Goal: Download file/media

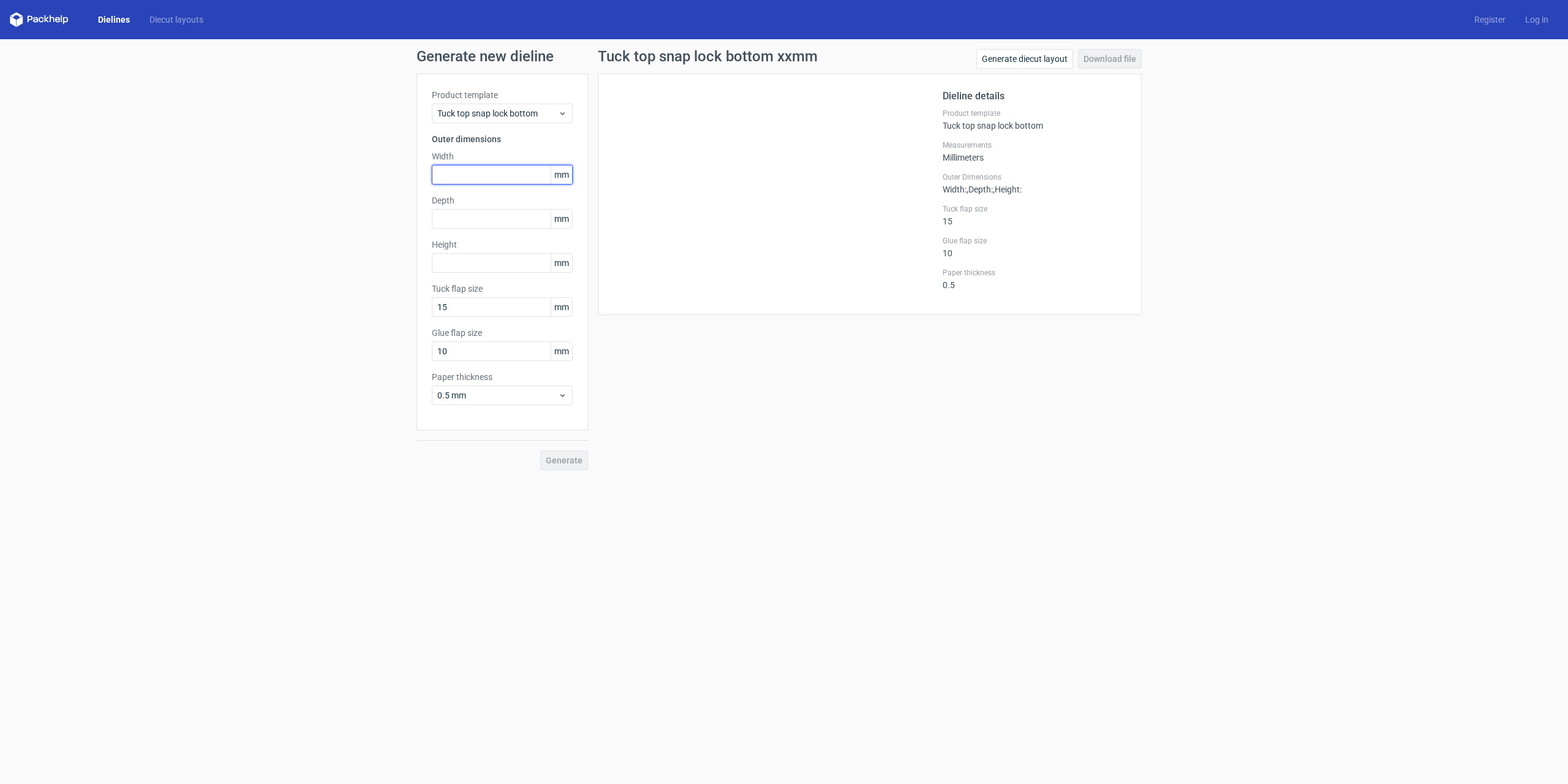
click at [473, 172] on input "text" at bounding box center [502, 174] width 140 height 20
type input "230"
click at [488, 215] on input "text" at bounding box center [502, 219] width 140 height 20
type input "100"
type input "200"
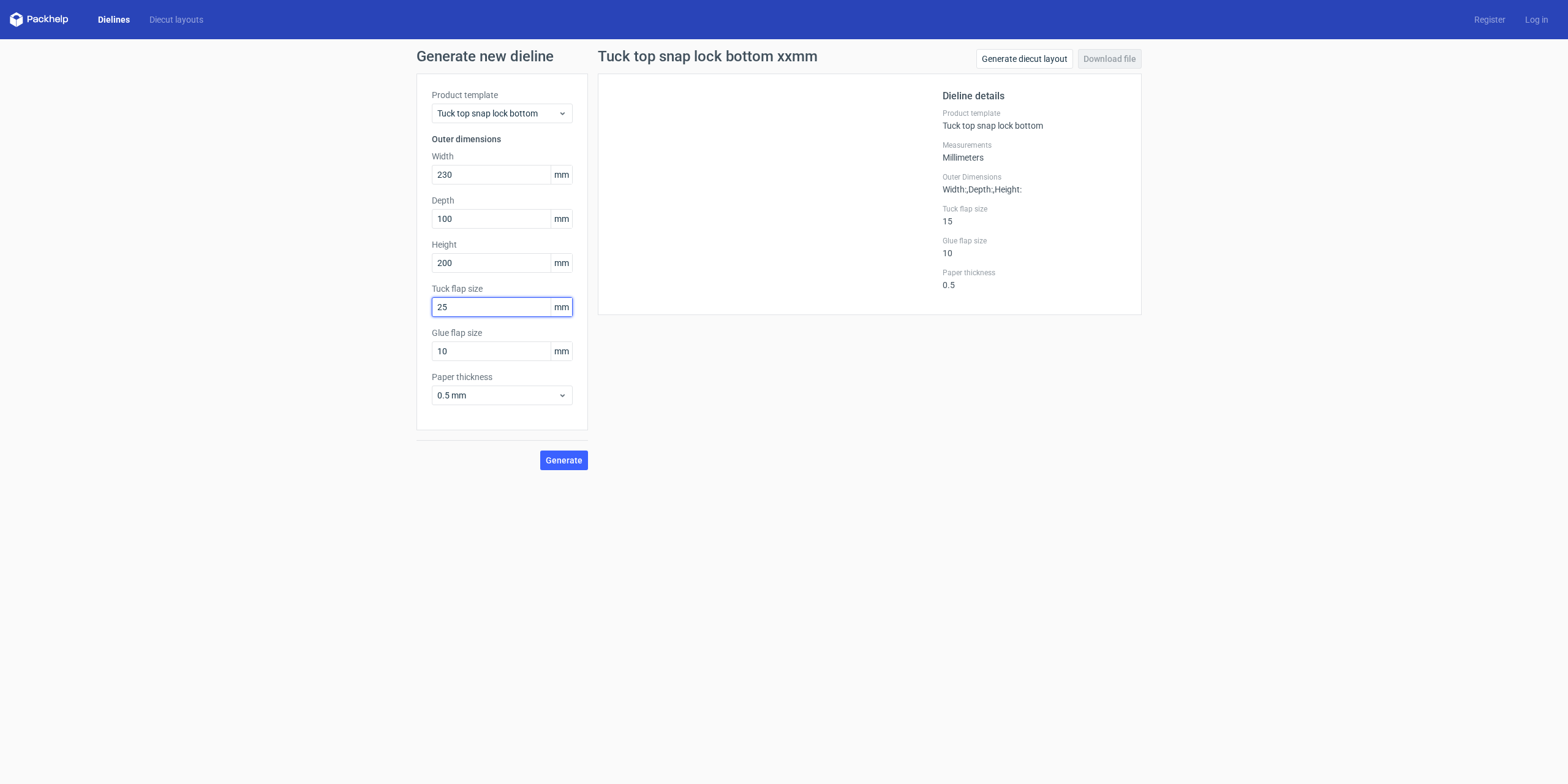
type input "25"
click at [571, 461] on span "Generate" at bounding box center [563, 460] width 37 height 9
click at [1130, 58] on link "Download file" at bounding box center [1110, 59] width 64 height 20
click at [494, 392] on span "0.5 mm" at bounding box center [497, 395] width 120 height 12
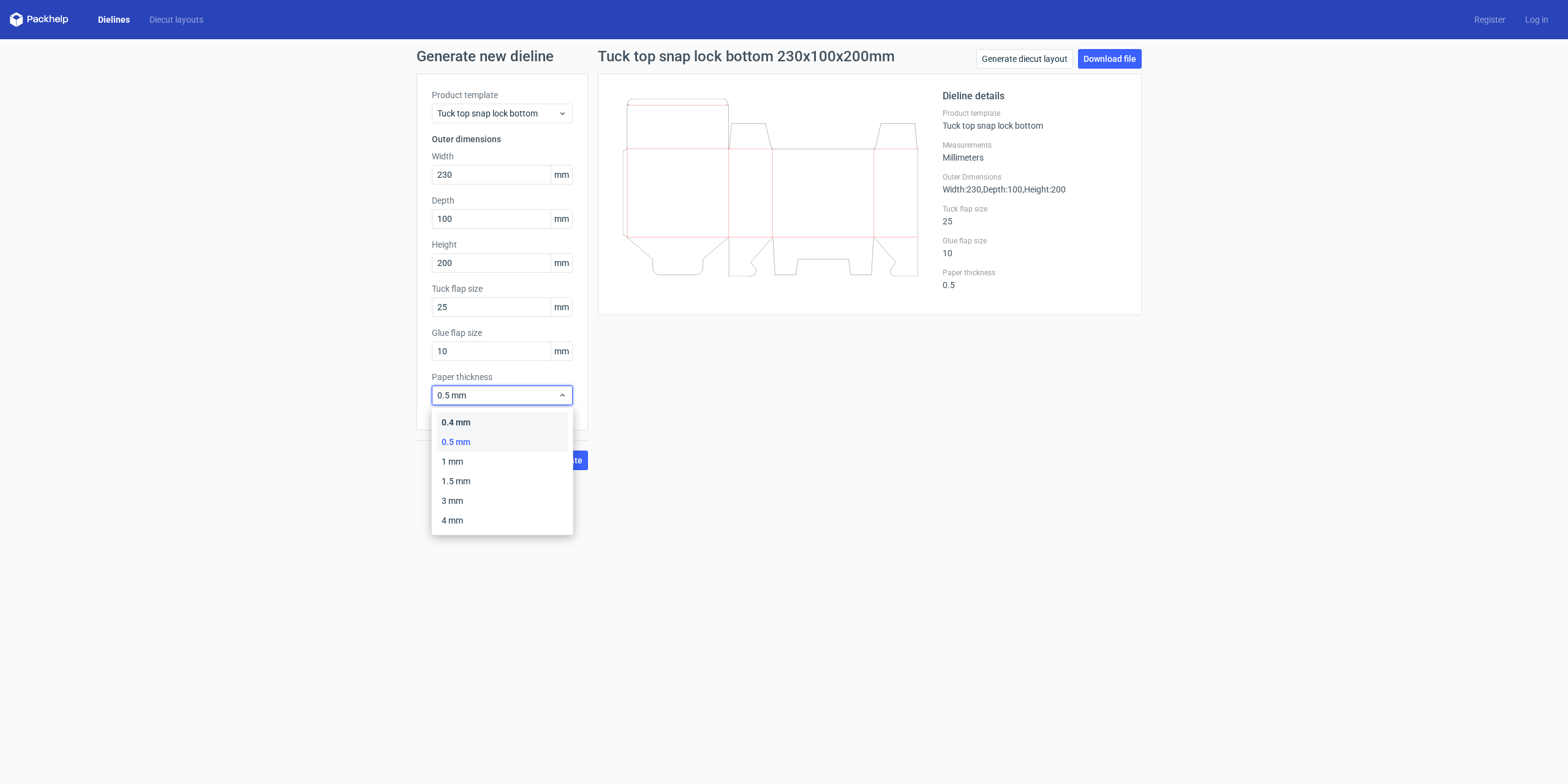
click at [479, 423] on div "0.4 mm" at bounding box center [503, 422] width 131 height 20
click at [488, 308] on input "25" at bounding box center [502, 307] width 140 height 20
click at [570, 465] on button "Generate" at bounding box center [564, 460] width 48 height 20
click at [560, 463] on span "Generate" at bounding box center [563, 460] width 37 height 9
click at [1097, 70] on div "Generate diecut layout Download file" at bounding box center [1058, 61] width 165 height 25
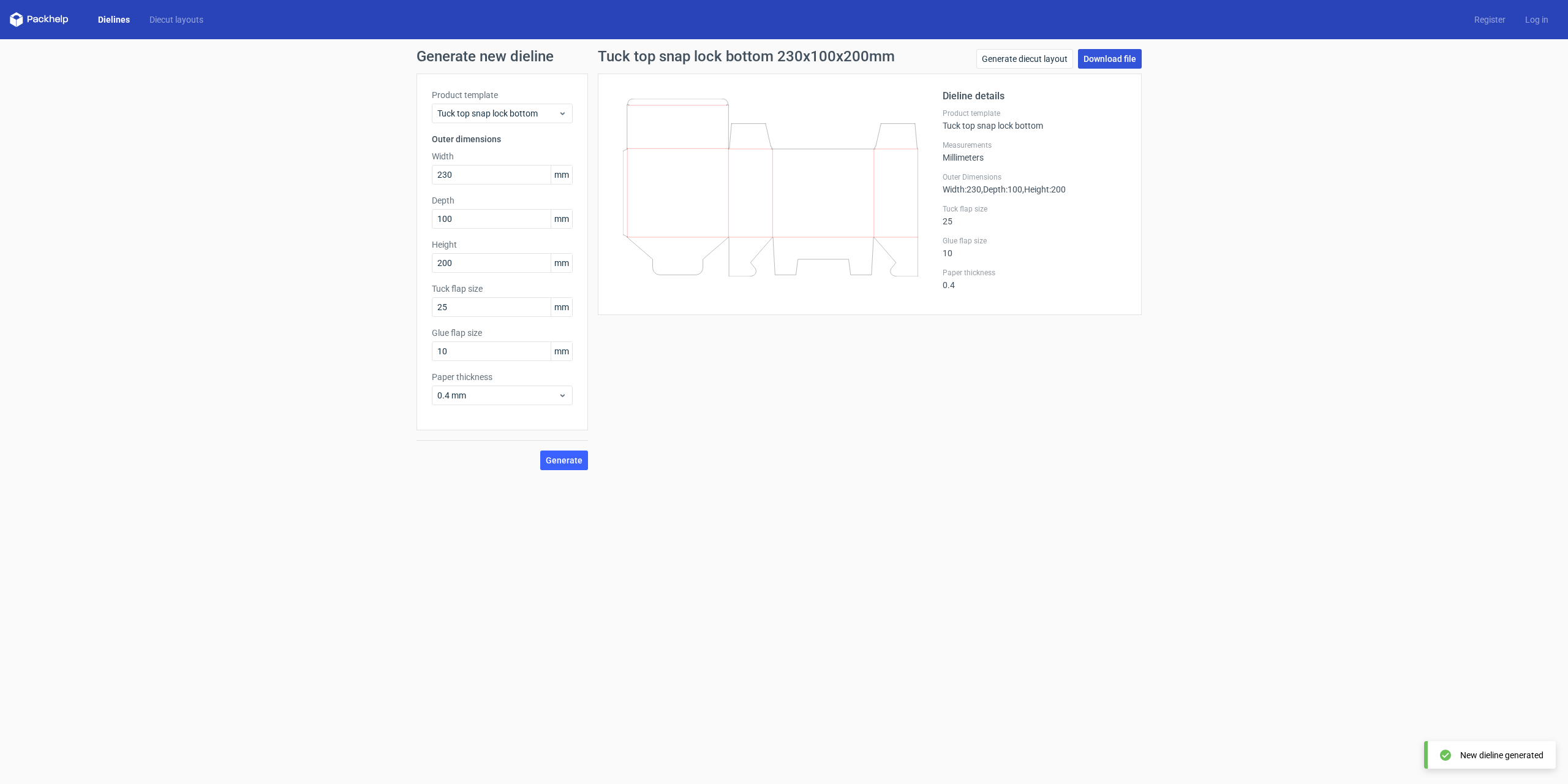
click at [1098, 62] on link "Download file" at bounding box center [1110, 59] width 64 height 20
